Goal: Task Accomplishment & Management: Use online tool/utility

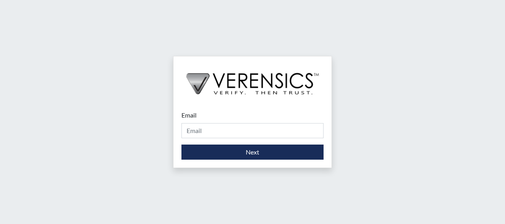
drag, startPoint x: 239, startPoint y: 123, endPoint x: 232, endPoint y: 129, distance: 9.8
click at [238, 123] on div "Email Please provide your email address." at bounding box center [252, 124] width 142 height 28
click at [230, 132] on input "Email" at bounding box center [252, 130] width 142 height 15
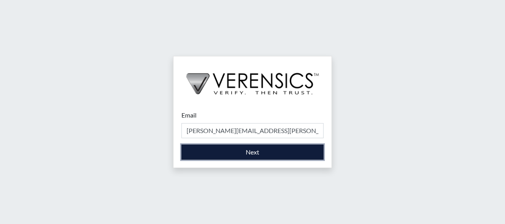
click at [252, 148] on button "Next" at bounding box center [252, 151] width 142 height 15
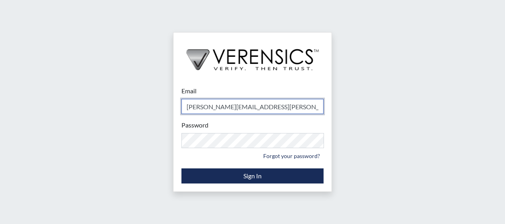
type input "[PERSON_NAME][EMAIL_ADDRESS][PERSON_NAME][DOMAIN_NAME]"
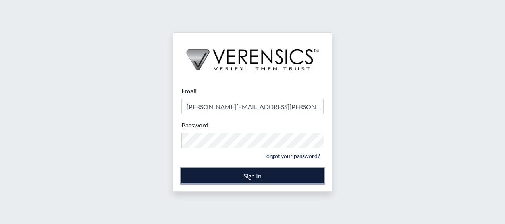
click at [238, 175] on button "Sign In" at bounding box center [252, 175] width 142 height 15
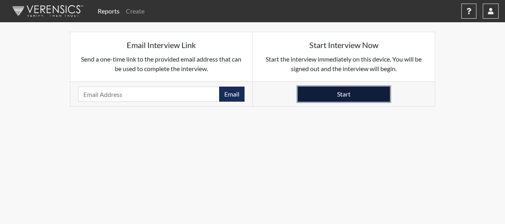
click at [327, 94] on button "Start" at bounding box center [343, 93] width 92 height 15
